Goal: Information Seeking & Learning: Find specific fact

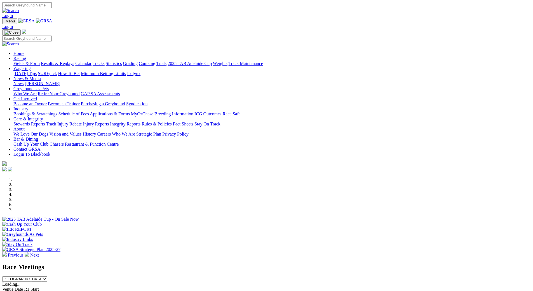
click at [40, 61] on link "Fields & Form" at bounding box center [26, 63] width 26 height 5
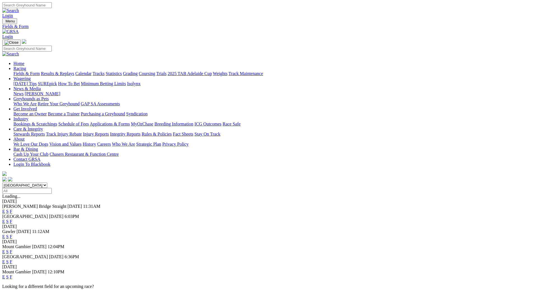
click at [12, 259] on link "F" at bounding box center [11, 261] width 3 height 5
